Goal: Task Accomplishment & Management: Manage account settings

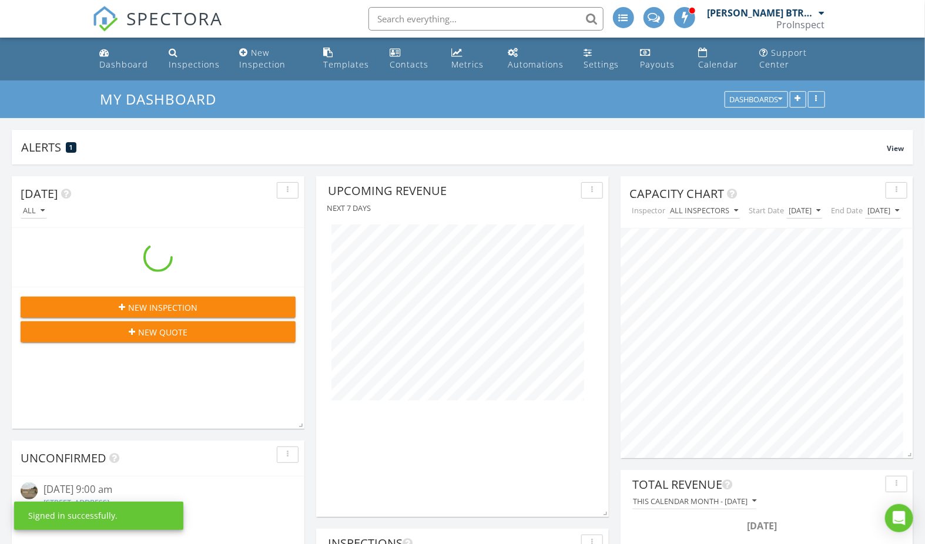
scroll to position [253, 293]
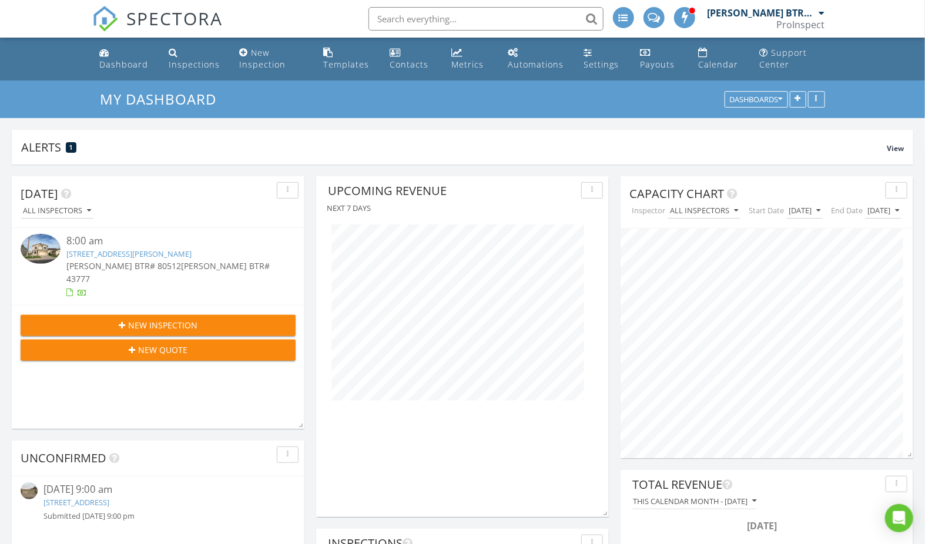
click at [109, 501] on link "18002 N 12th St, Phoenix, AZ 85022" at bounding box center [76, 502] width 66 height 11
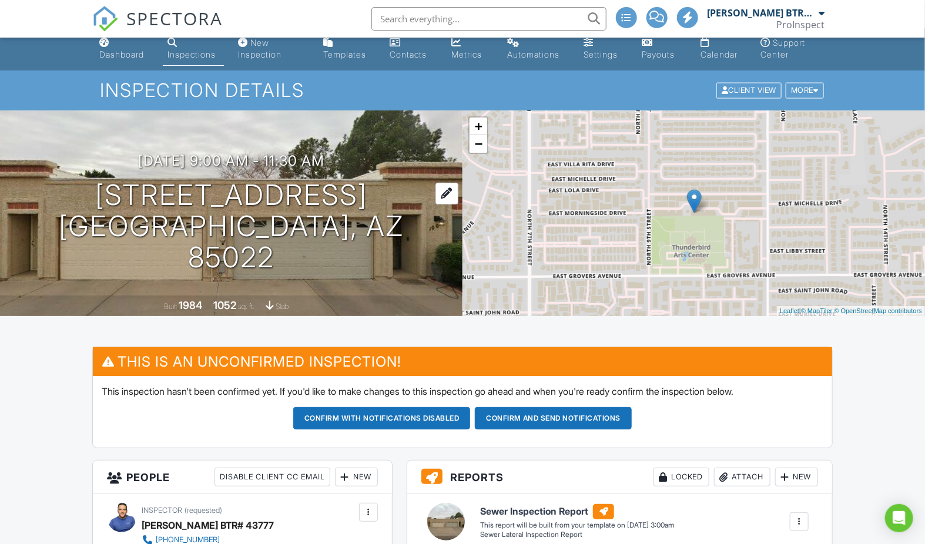
click at [314, 202] on h1 "18002 N 12th St Phoenix, AZ 85022" at bounding box center [231, 226] width 425 height 93
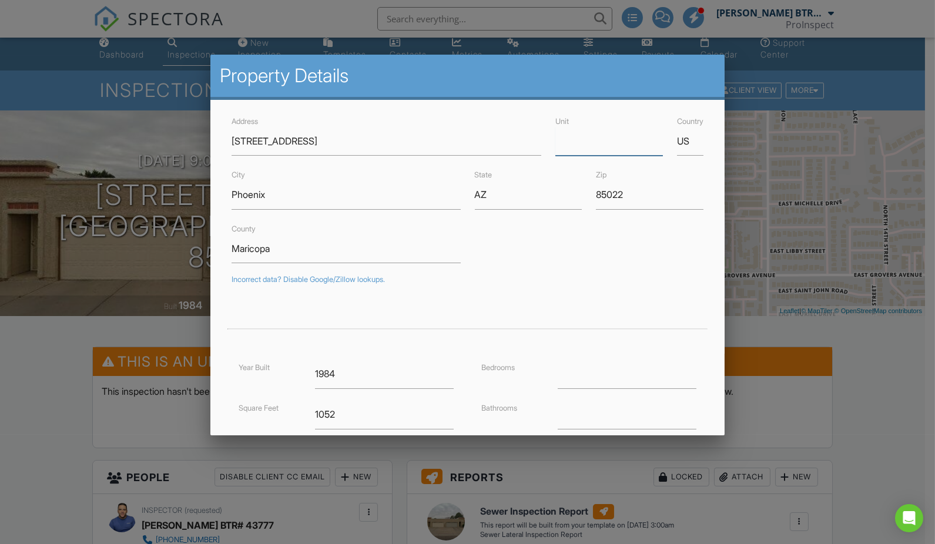
click at [608, 150] on input "Unit" at bounding box center [609, 141] width 108 height 29
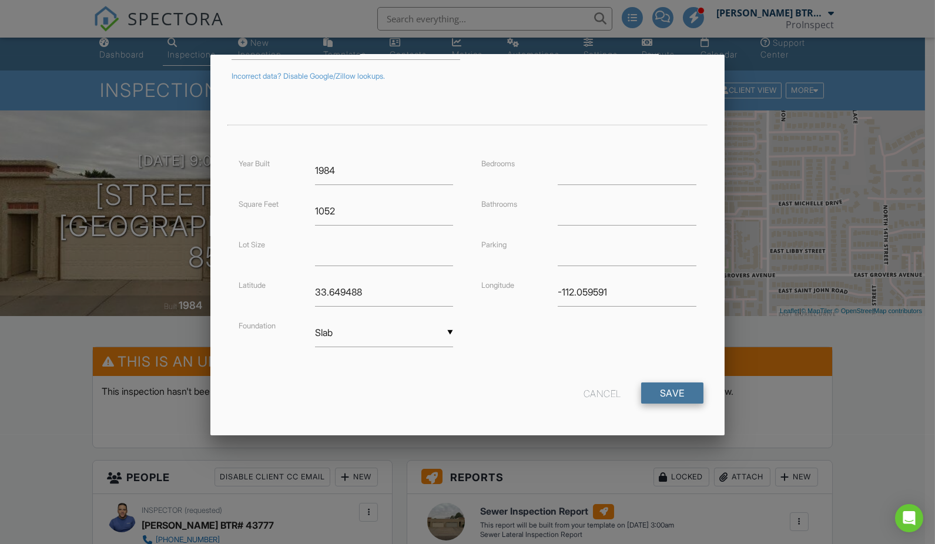
type input "16"
click at [666, 390] on input "Save" at bounding box center [672, 392] width 62 height 21
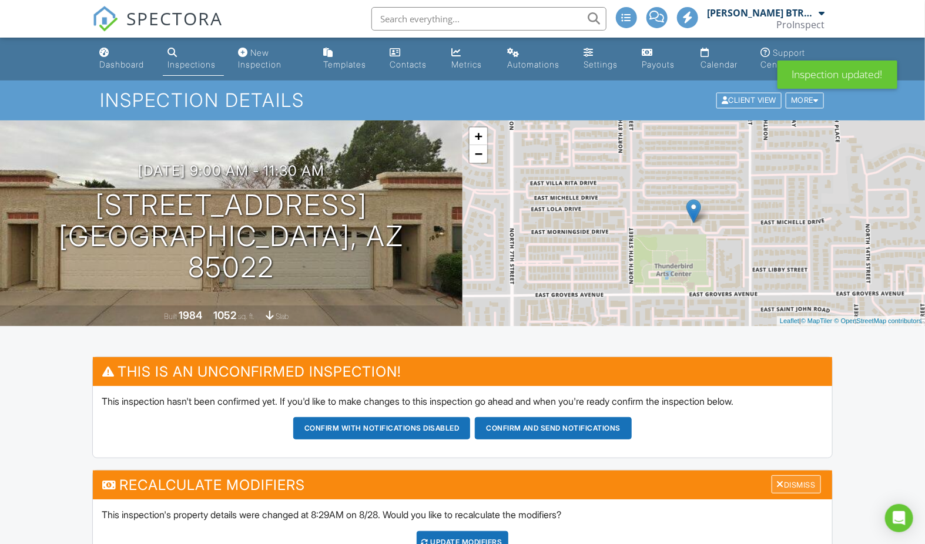
click at [793, 481] on div "Dismiss" at bounding box center [795, 484] width 49 height 18
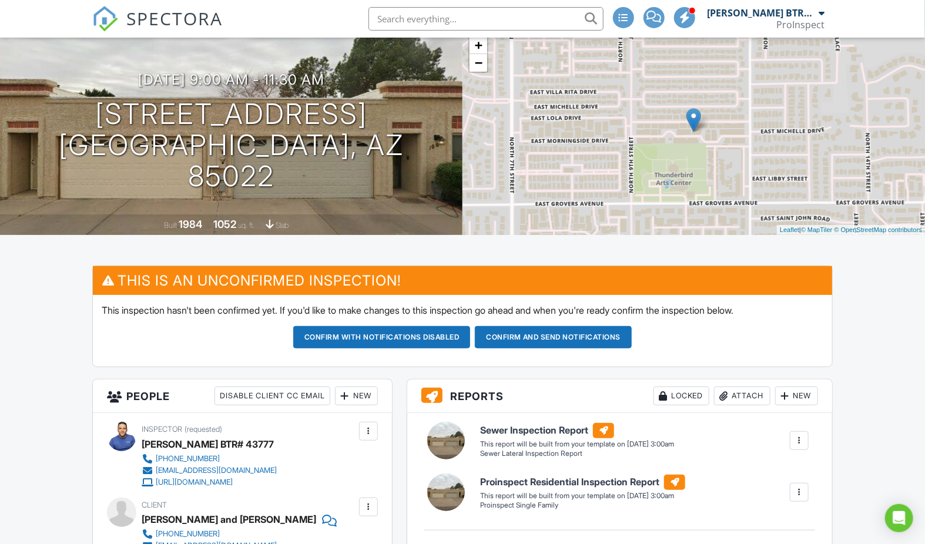
scroll to position [124, 0]
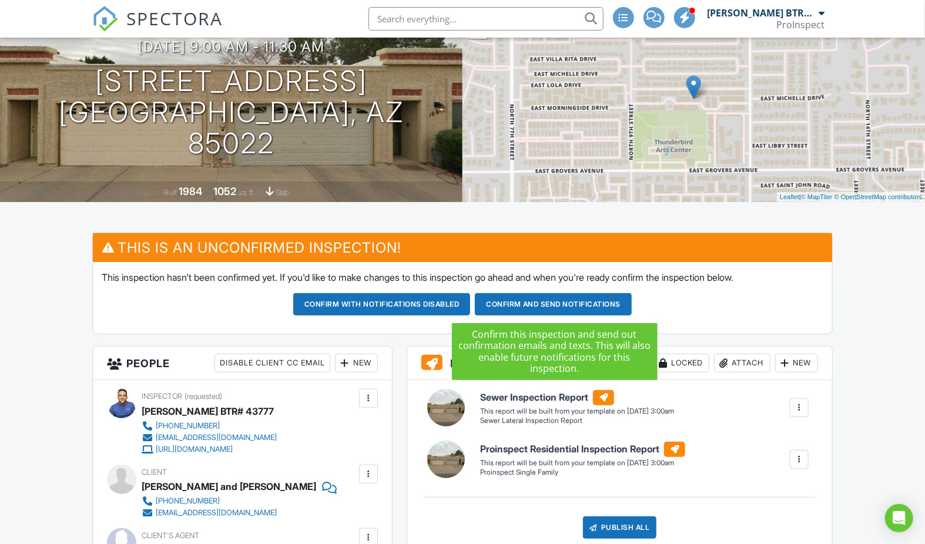
click at [471, 303] on button "Confirm and send notifications" at bounding box center [381, 304] width 177 height 22
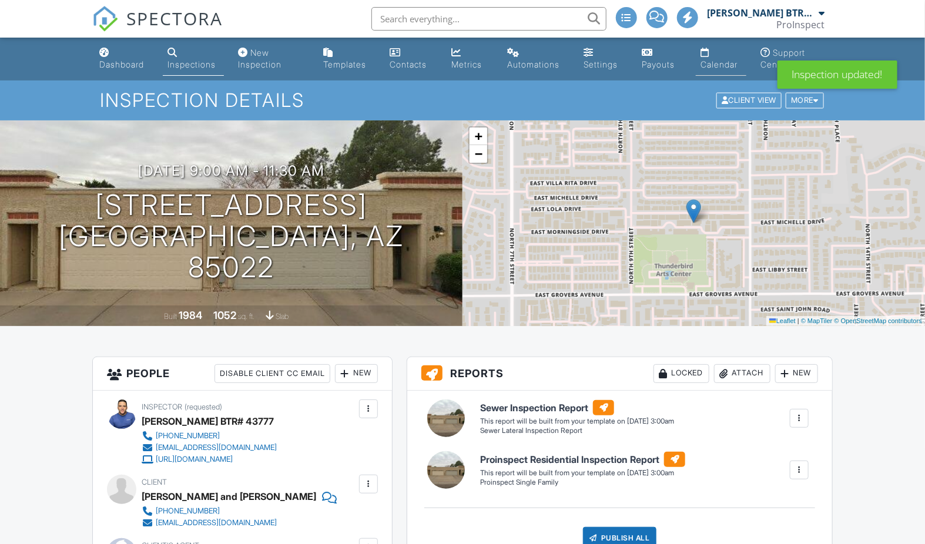
click at [720, 63] on div "Calendar" at bounding box center [718, 64] width 37 height 10
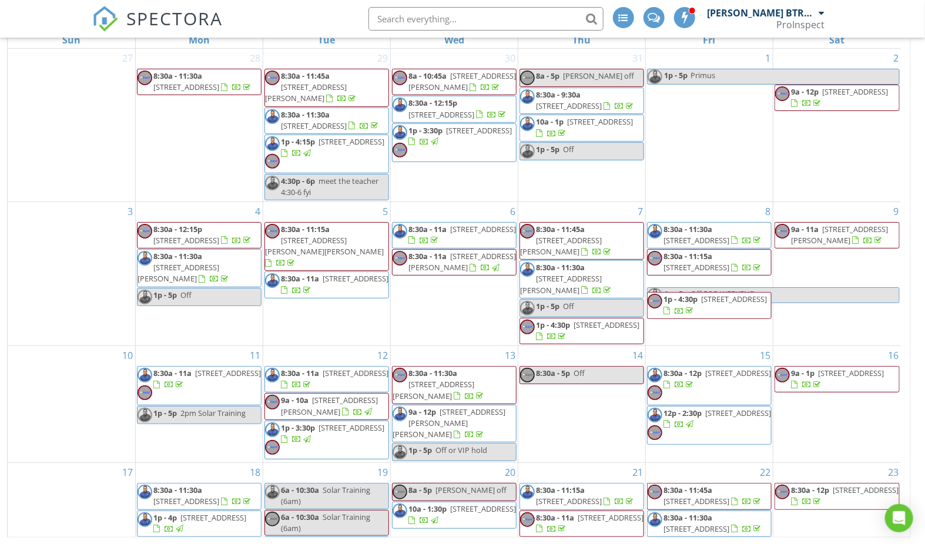
scroll to position [202, 0]
